Goal: Information Seeking & Learning: Learn about a topic

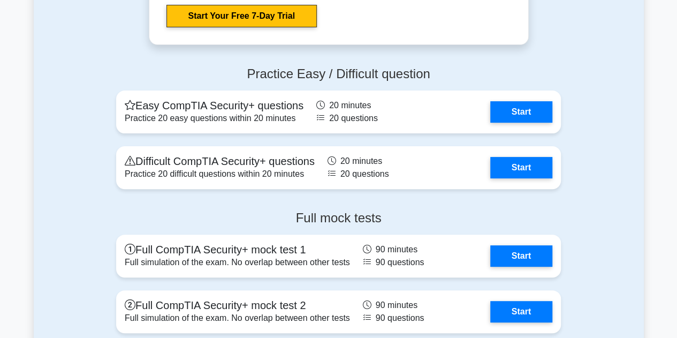
scroll to position [2102, 0]
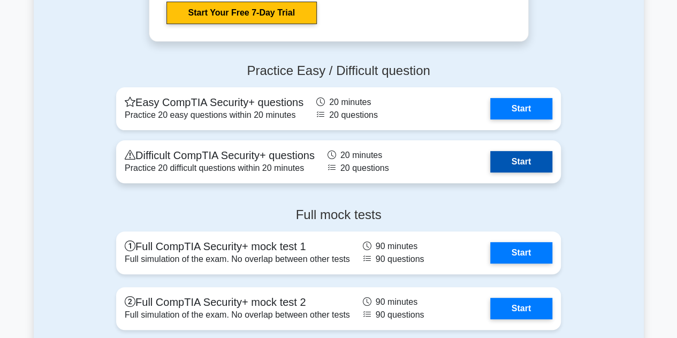
click at [526, 162] on link "Start" at bounding box center [521, 161] width 62 height 21
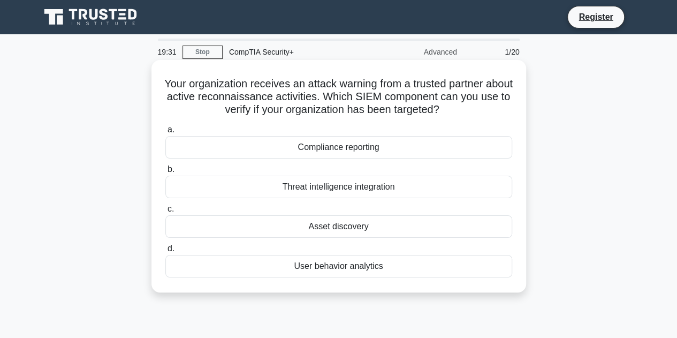
click at [376, 271] on div "User behavior analytics" at bounding box center [338, 266] width 347 height 22
click at [165, 252] on input "d. User behavior analytics" at bounding box center [165, 248] width 0 height 7
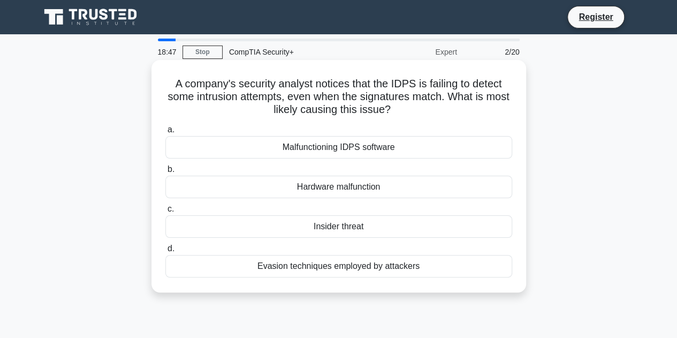
click at [332, 226] on div "Insider threat" at bounding box center [338, 226] width 347 height 22
click at [165, 213] on input "c. Insider threat" at bounding box center [165, 209] width 0 height 7
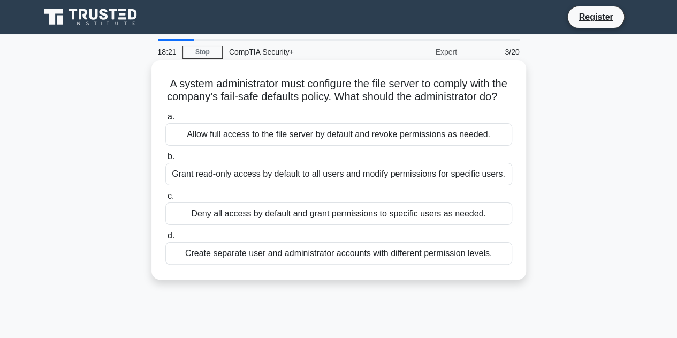
click at [376, 146] on div "Allow full access to the file server by default and revoke permissions as neede…" at bounding box center [338, 134] width 347 height 22
click at [165, 120] on input "a. Allow full access to the file server by default and revoke permissions as ne…" at bounding box center [165, 116] width 0 height 7
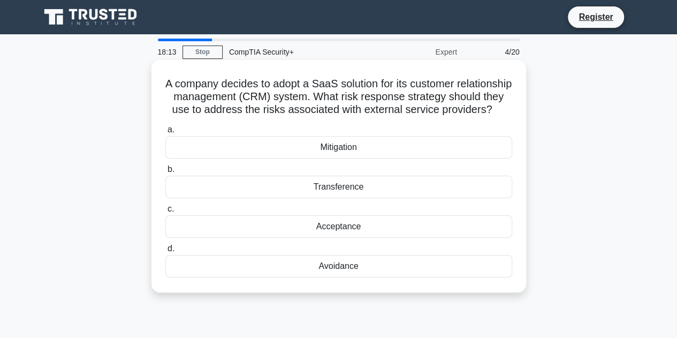
click at [347, 238] on div "Acceptance" at bounding box center [338, 226] width 347 height 22
click at [165, 213] on input "c. Acceptance" at bounding box center [165, 209] width 0 height 7
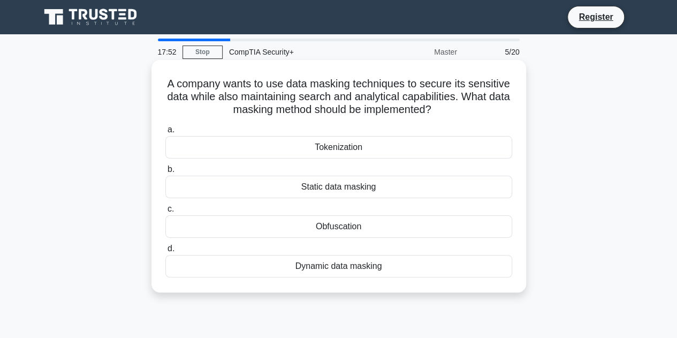
click at [361, 269] on div "Dynamic data masking" at bounding box center [338, 266] width 347 height 22
click at [165, 252] on input "d. Dynamic data masking" at bounding box center [165, 248] width 0 height 7
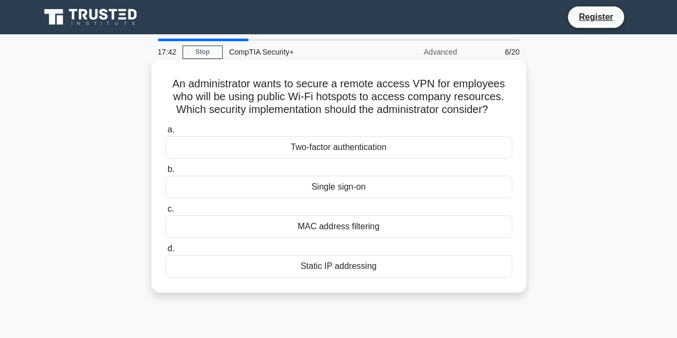
click at [361, 190] on div "Single sign-on" at bounding box center [338, 187] width 347 height 22
click at [165, 173] on input "b. Single sign-on" at bounding box center [165, 169] width 0 height 7
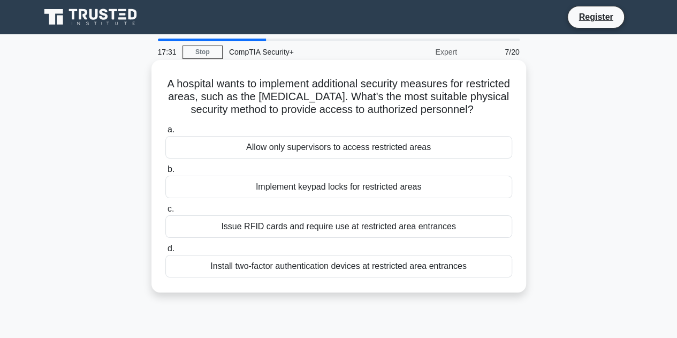
click at [352, 268] on div "Install two-factor authentication devices at restricted area entrances" at bounding box center [338, 266] width 347 height 22
click at [165, 252] on input "d. Install two-factor authentication devices at restricted area entrances" at bounding box center [165, 248] width 0 height 7
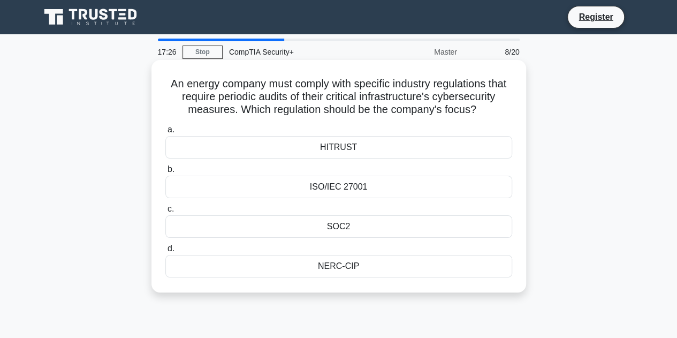
click at [370, 229] on div "SOC2" at bounding box center [338, 226] width 347 height 22
click at [165, 213] on input "c. SOC2" at bounding box center [165, 209] width 0 height 7
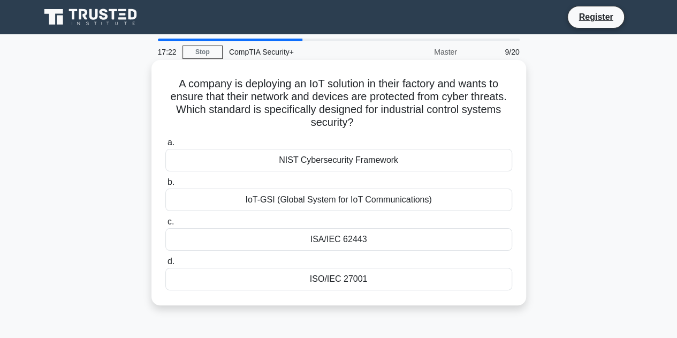
click at [358, 238] on div "ISA/IEC 62443" at bounding box center [338, 239] width 347 height 22
click at [165, 225] on input "c. ISA/IEC 62443" at bounding box center [165, 221] width 0 height 7
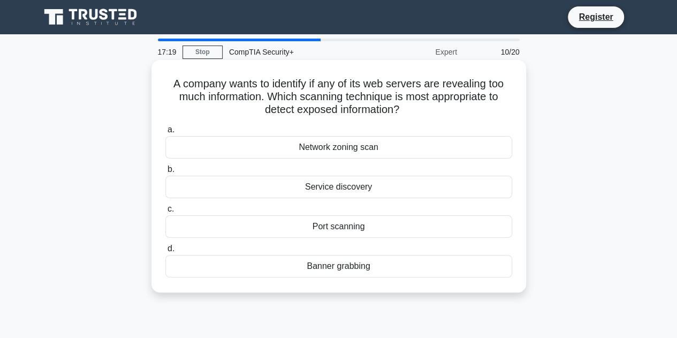
click at [358, 267] on div "Banner grabbing" at bounding box center [338, 266] width 347 height 22
click at [165, 252] on input "d. Banner grabbing" at bounding box center [165, 248] width 0 height 7
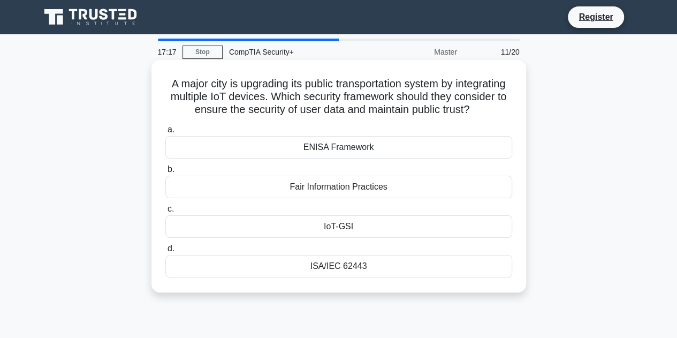
click at [355, 198] on div "Fair Information Practices" at bounding box center [338, 187] width 347 height 22
click at [165, 173] on input "b. Fair Information Practices" at bounding box center [165, 169] width 0 height 7
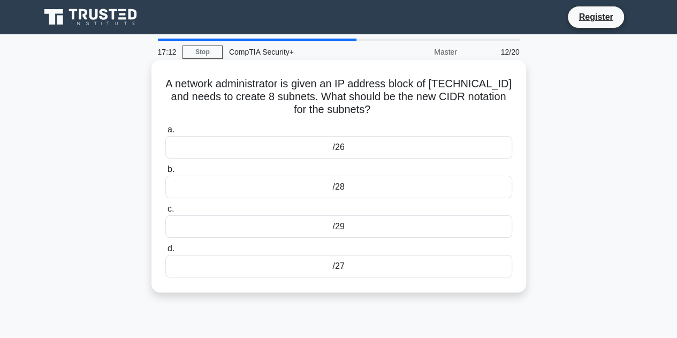
click at [342, 228] on div "/29" at bounding box center [338, 226] width 347 height 22
click at [165, 213] on input "c. /29" at bounding box center [165, 209] width 0 height 7
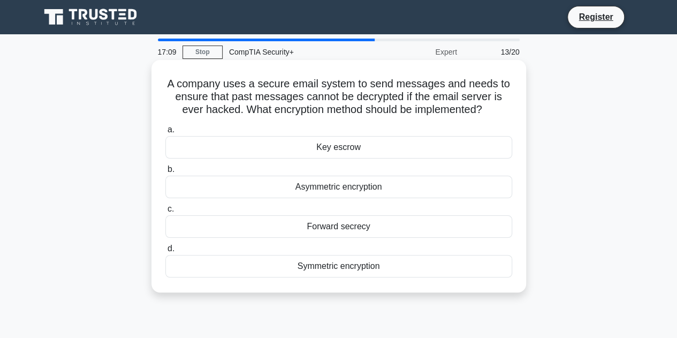
click at [339, 185] on div "Asymmetric encryption" at bounding box center [338, 187] width 347 height 22
click at [165, 173] on input "b. Asymmetric encryption" at bounding box center [165, 169] width 0 height 7
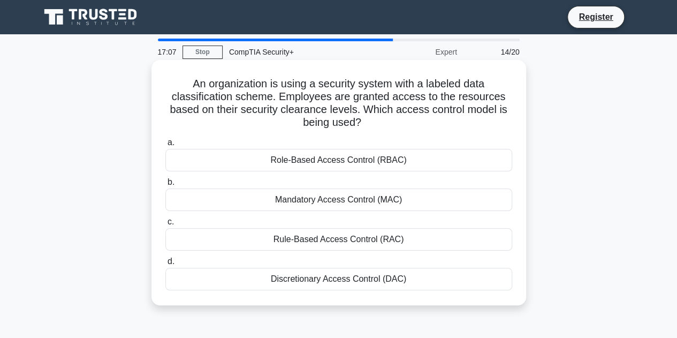
click at [340, 162] on div "Role-Based Access Control (RBAC)" at bounding box center [338, 160] width 347 height 22
click at [165, 146] on input "a. Role-Based Access Control (RBAC)" at bounding box center [165, 142] width 0 height 7
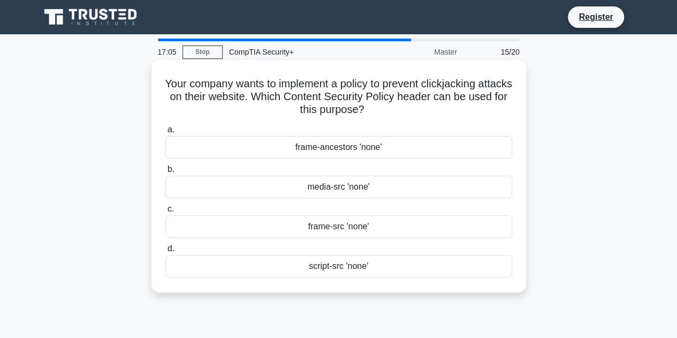
click at [358, 227] on div "frame-src 'none'" at bounding box center [338, 226] width 347 height 22
click at [165, 213] on input "c. frame-src 'none'" at bounding box center [165, 209] width 0 height 7
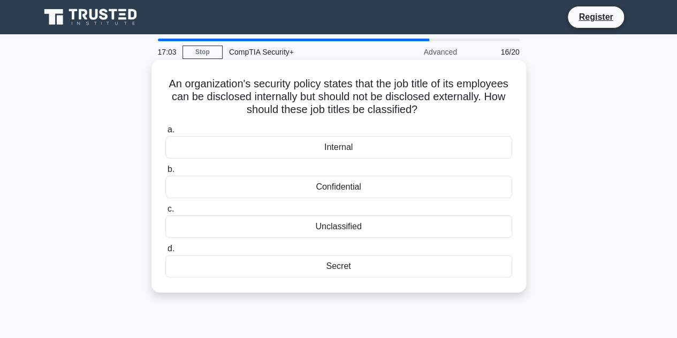
click at [345, 190] on div "Confidential" at bounding box center [338, 187] width 347 height 22
click at [165, 173] on input "b. Confidential" at bounding box center [165, 169] width 0 height 7
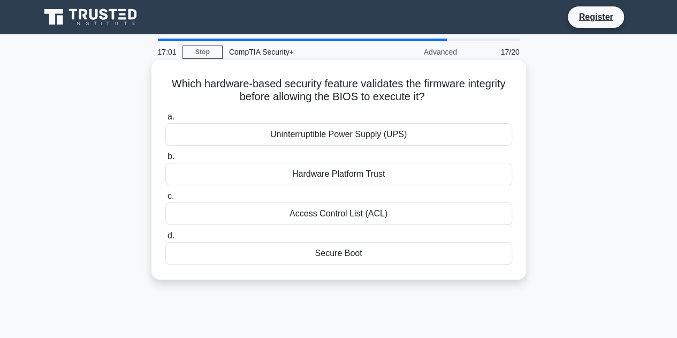
click at [353, 253] on div "Secure Boot" at bounding box center [338, 253] width 347 height 22
click at [165, 239] on input "d. Secure Boot" at bounding box center [165, 235] width 0 height 7
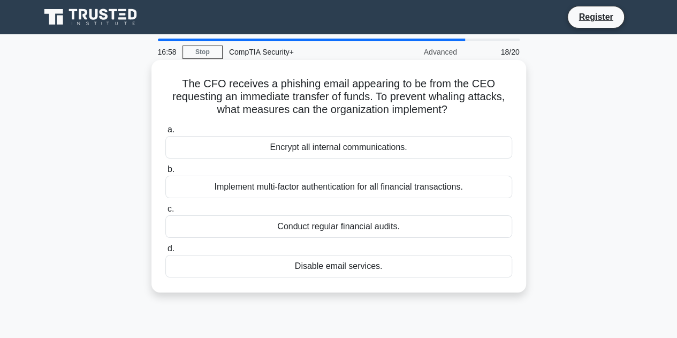
click at [335, 230] on div "Conduct regular financial audits." at bounding box center [338, 226] width 347 height 22
click at [165, 213] on input "c. Conduct regular financial audits." at bounding box center [165, 209] width 0 height 7
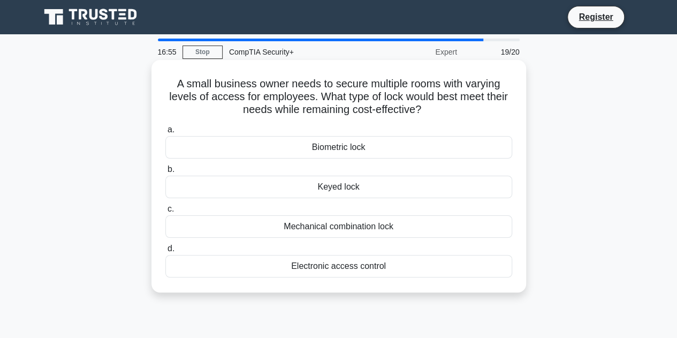
click at [334, 230] on div "Mechanical combination lock" at bounding box center [338, 226] width 347 height 22
click at [165, 213] on input "c. Mechanical combination lock" at bounding box center [165, 209] width 0 height 7
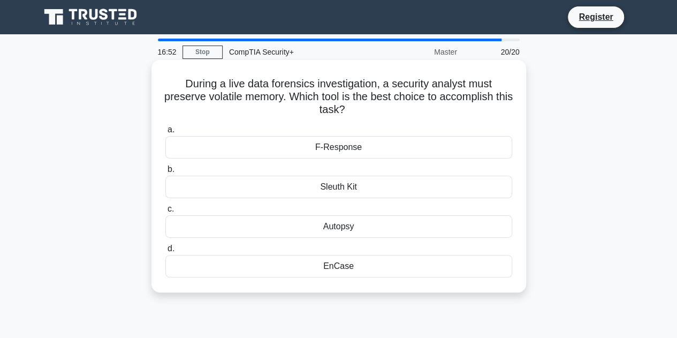
click at [347, 269] on div "EnCase" at bounding box center [338, 266] width 347 height 22
click at [165, 252] on input "d. EnCase" at bounding box center [165, 248] width 0 height 7
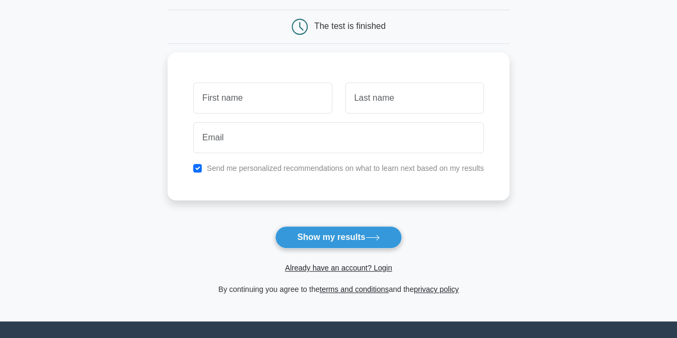
scroll to position [95, 0]
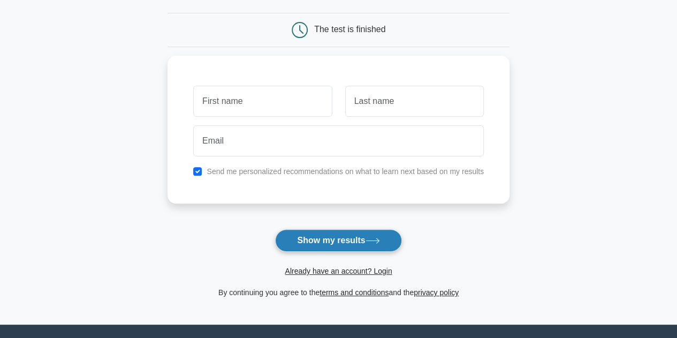
click at [354, 239] on button "Show my results" at bounding box center [338, 240] width 126 height 22
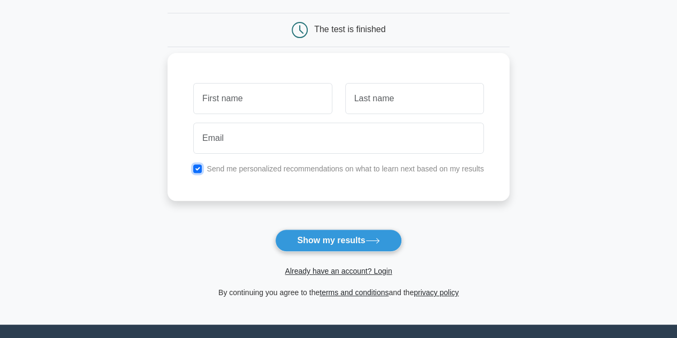
click at [198, 168] on input "checkbox" at bounding box center [197, 168] width 9 height 9
checkbox input "false"
click at [256, 98] on input "text" at bounding box center [262, 98] width 139 height 31
type input "Kim"
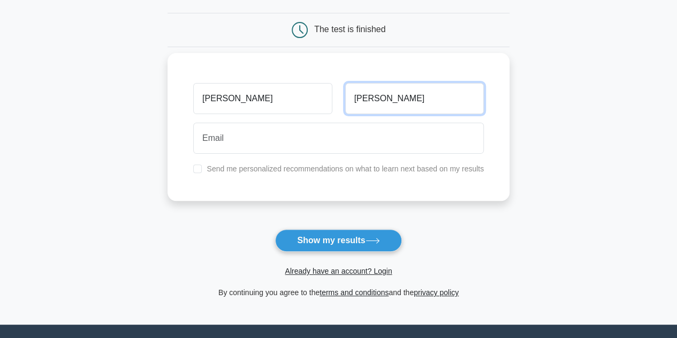
type input "Campana"
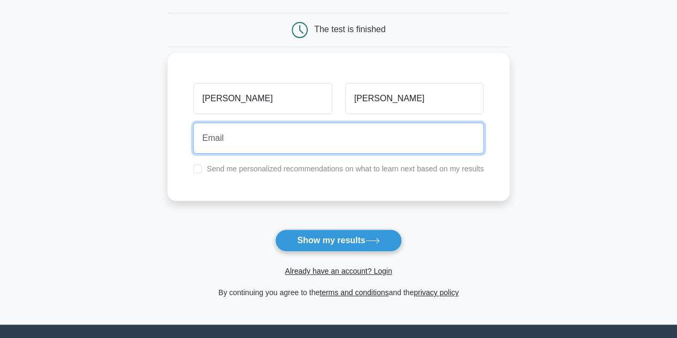
click at [260, 137] on input "email" at bounding box center [338, 138] width 291 height 31
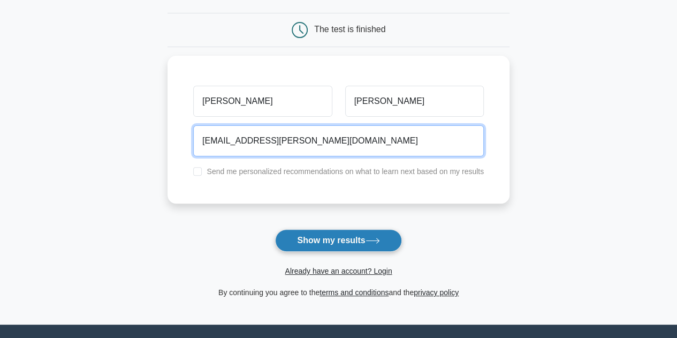
type input "kimmy.campana@gmail.com"
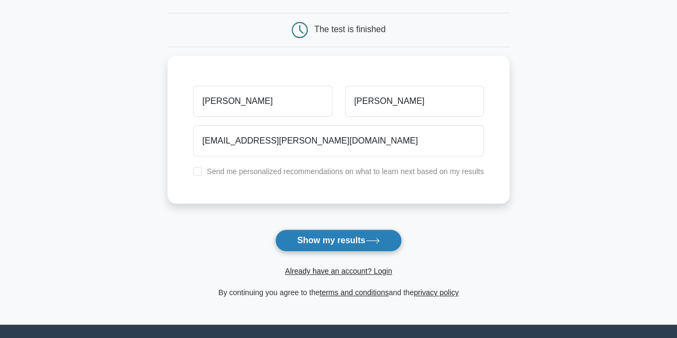
click at [339, 239] on button "Show my results" at bounding box center [338, 240] width 126 height 22
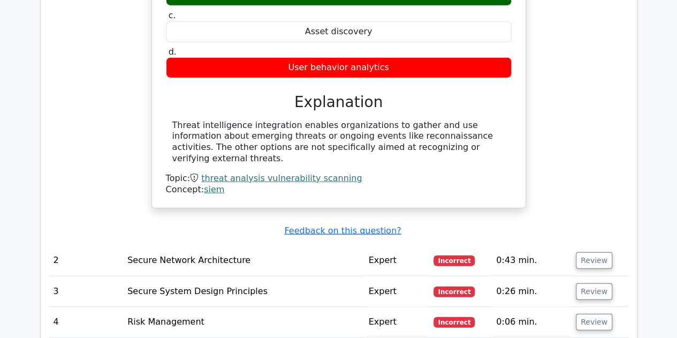
scroll to position [1286, 0]
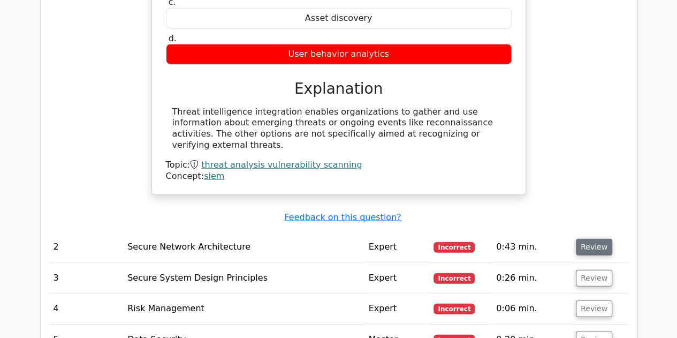
click at [588, 239] on button "Review" at bounding box center [594, 247] width 36 height 17
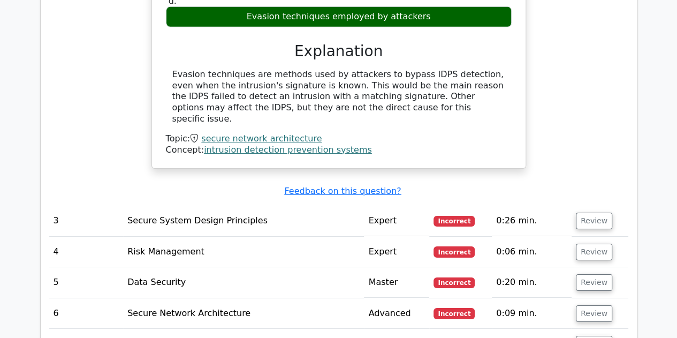
scroll to position [1734, 0]
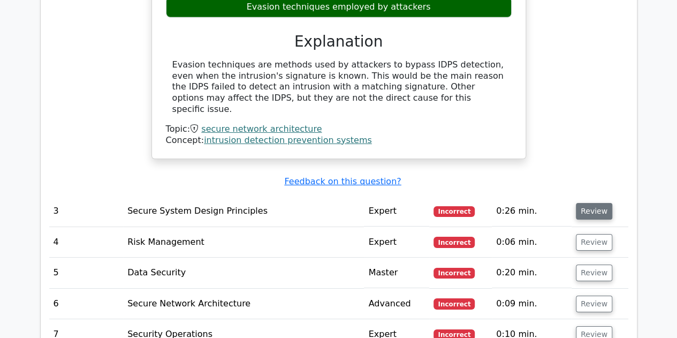
click at [592, 203] on button "Review" at bounding box center [594, 211] width 36 height 17
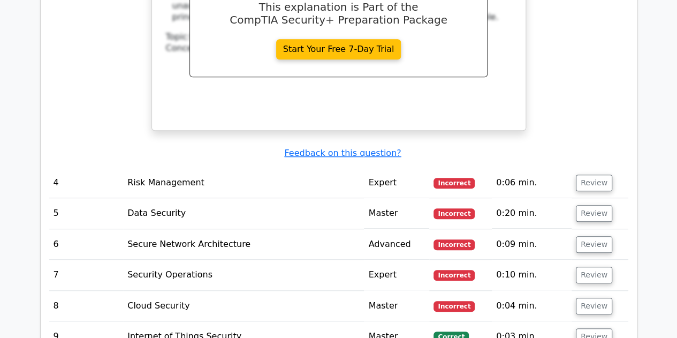
scroll to position [2308, 0]
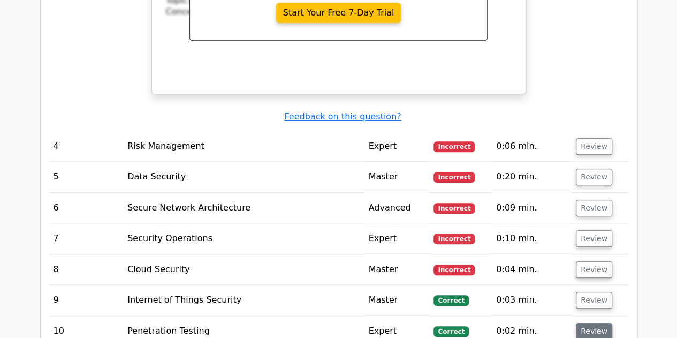
click at [590, 323] on button "Review" at bounding box center [594, 331] width 36 height 17
click at [589, 323] on button "Review" at bounding box center [594, 331] width 36 height 17
click at [587, 323] on button "Review" at bounding box center [594, 331] width 36 height 17
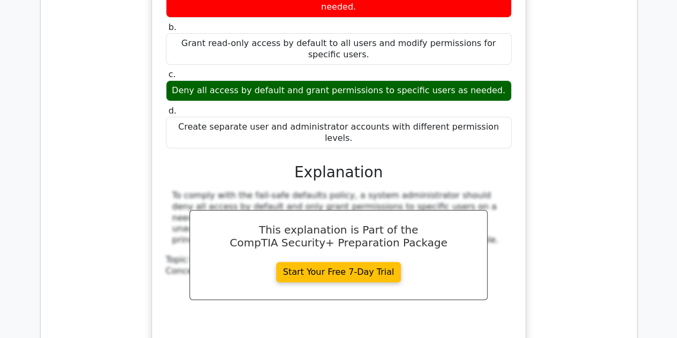
scroll to position [2021, 0]
